Goal: Find specific page/section: Find specific page/section

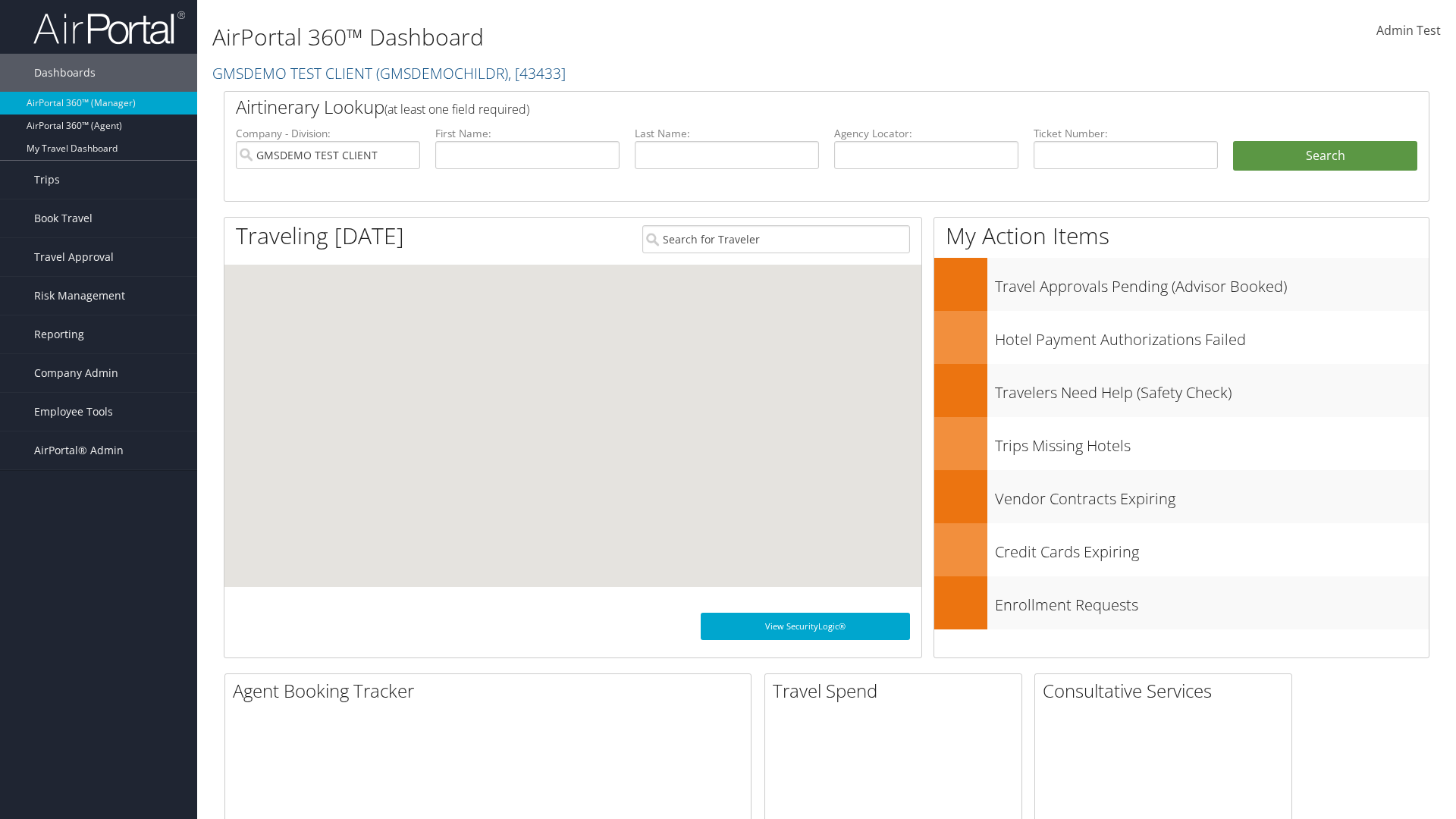
click at [99, 373] on span "Company Admin" at bounding box center [76, 373] width 84 height 38
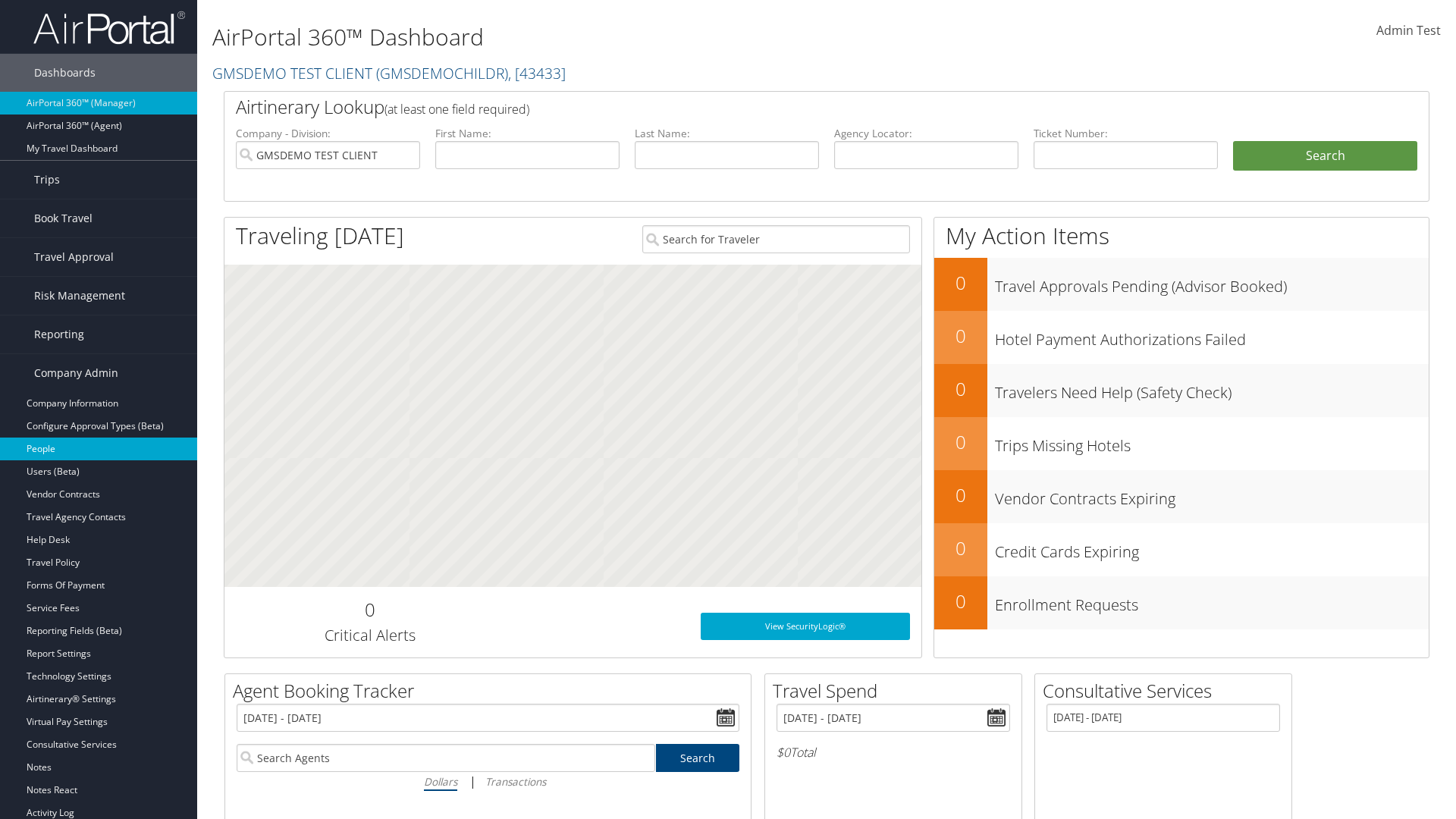
click at [99, 449] on link "People" at bounding box center [99, 449] width 197 height 23
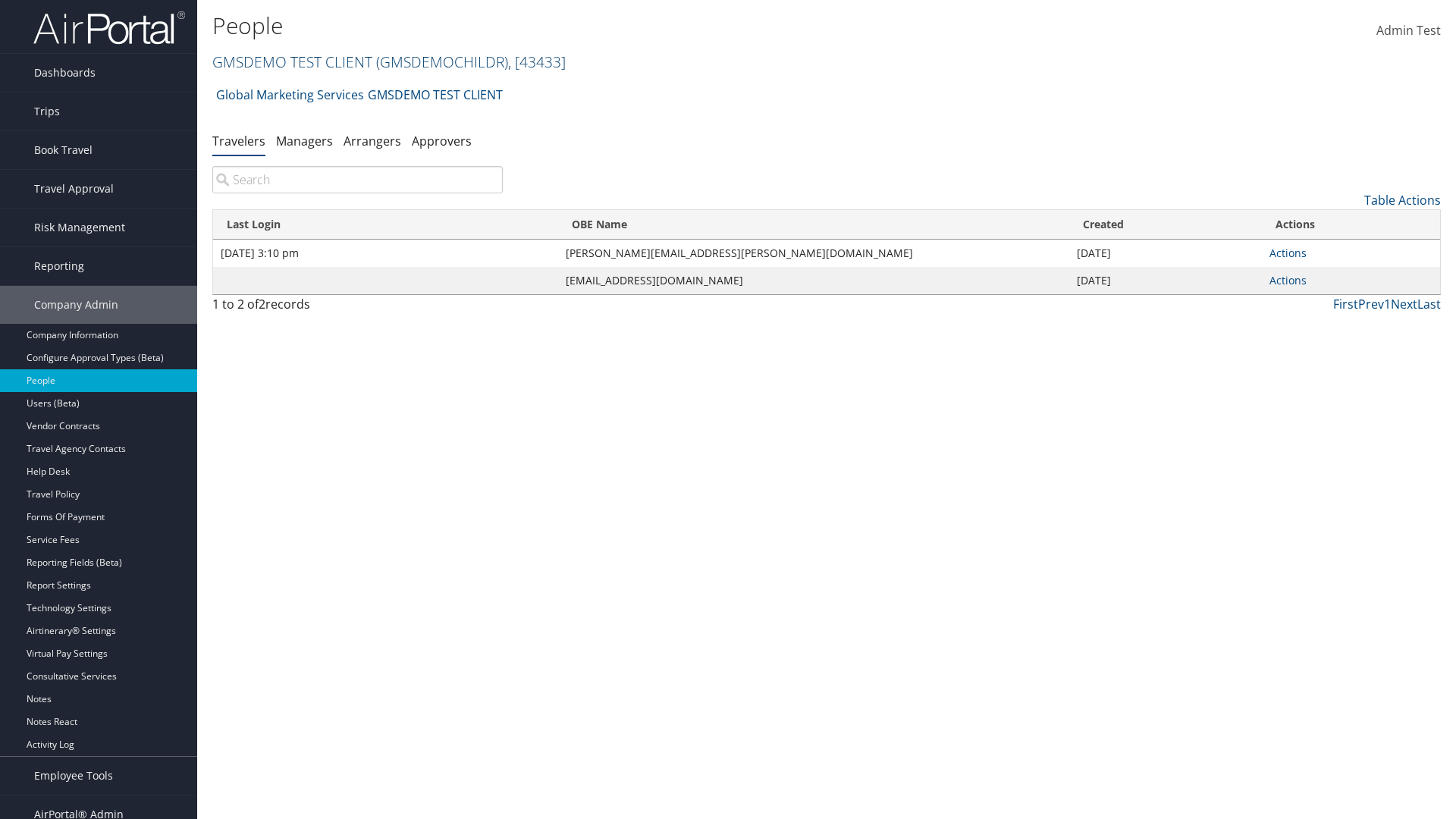
click at [291, 61] on link "GMSDEMO TEST CLIENT ( GMSDEMOCHILDR ) , [ 43433 ]" at bounding box center [389, 61] width 354 height 20
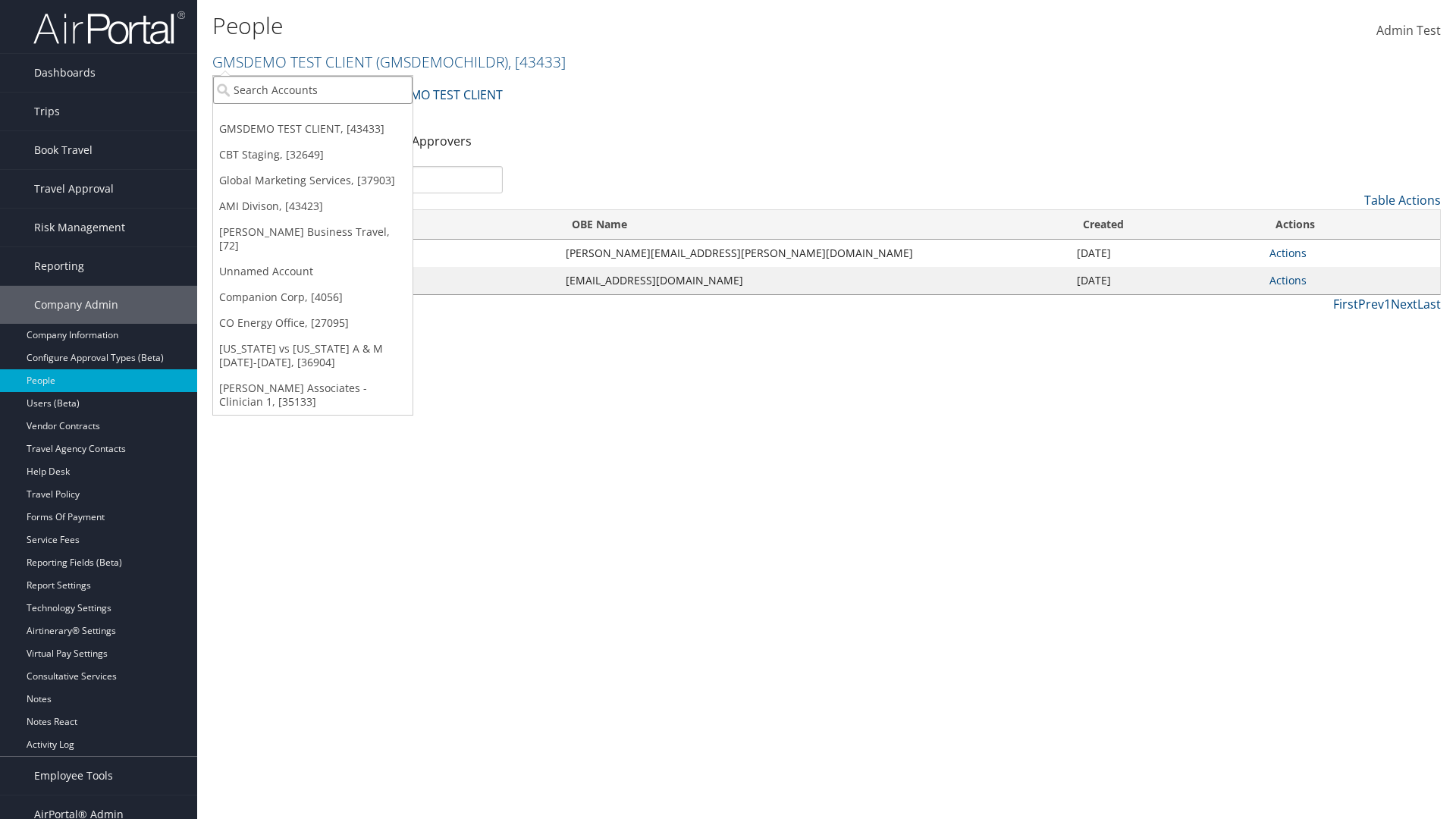
click at [313, 89] on input "search" at bounding box center [313, 89] width 200 height 28
type input "Global Marketing Services"
click at [327, 118] on div "Global Marketing Services (301946), [37903]" at bounding box center [327, 118] width 244 height 14
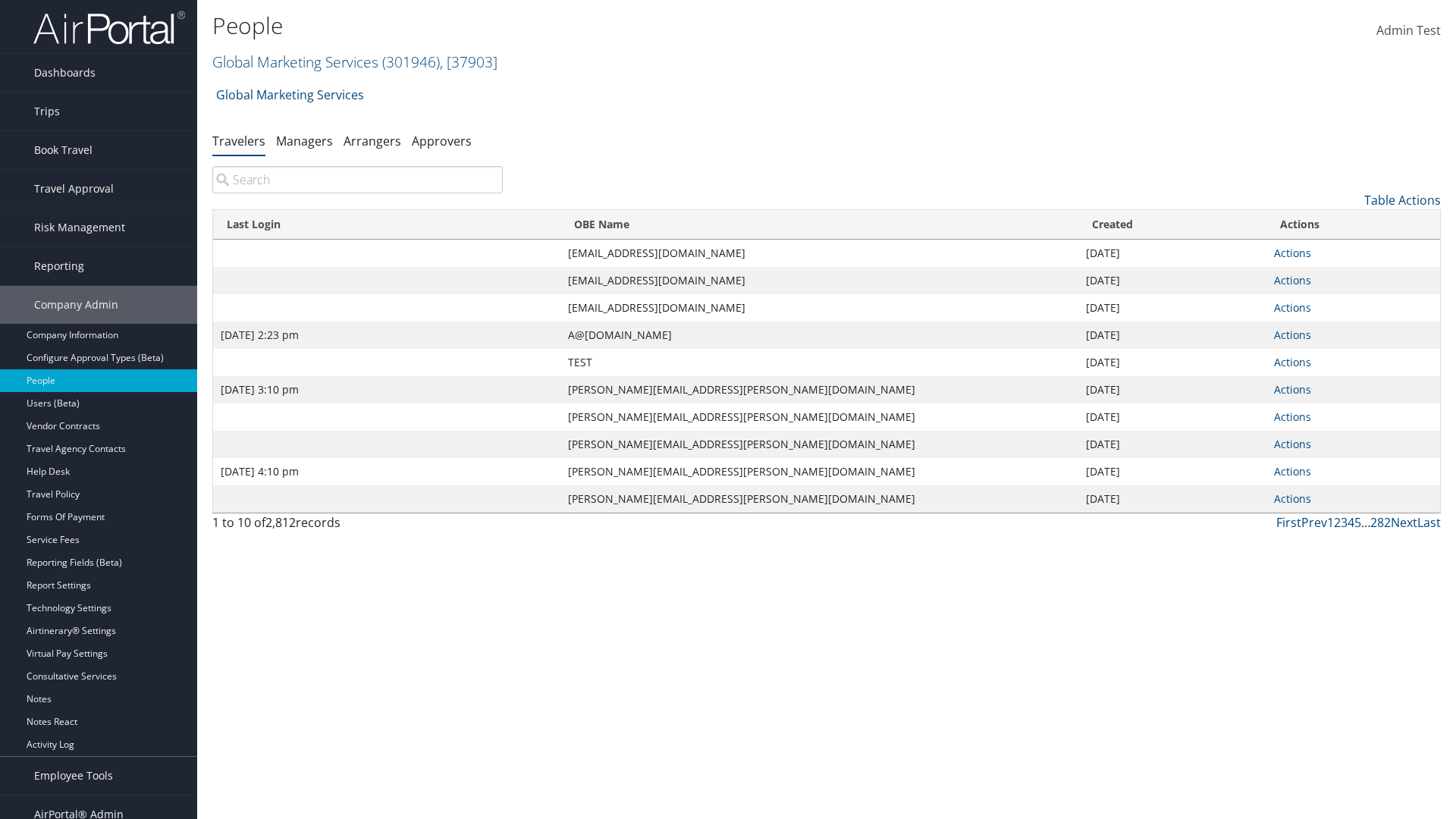
click at [357, 180] on input "search" at bounding box center [357, 180] width 291 height 27
type input "[DATE] 2:23 pm"
